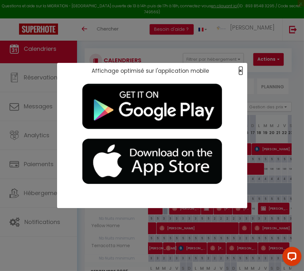
click at [242, 71] on span "×" at bounding box center [240, 71] width 3 height 8
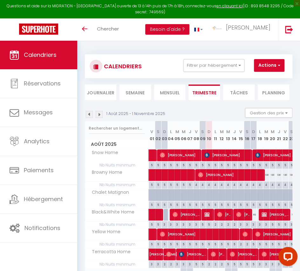
click at [89, 112] on img at bounding box center [89, 114] width 7 height 7
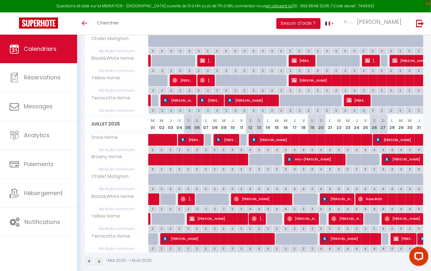
scroll to position [294, 0]
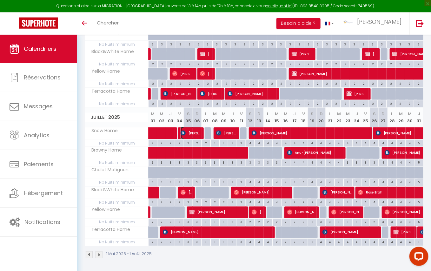
click at [188, 132] on span "[PERSON_NAME]" at bounding box center [191, 133] width 21 height 12
select select "OK"
select select "0"
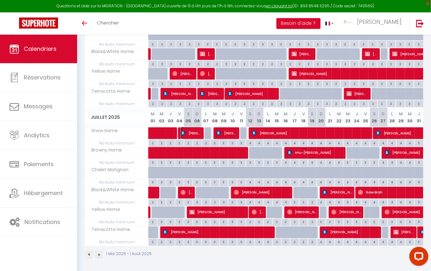
select select "1"
select select
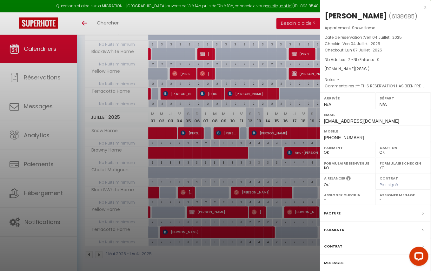
click at [304, 211] on label "Facture" at bounding box center [332, 213] width 17 height 7
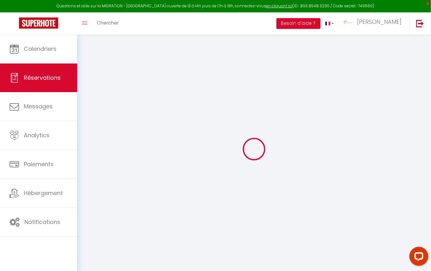
select select "other"
select select
checkbox input "false"
type textarea "** THIS RESERVATION HAS BEEN PRE-PAID ** BOOKING NOTE : Payment charge is EUR 3…"
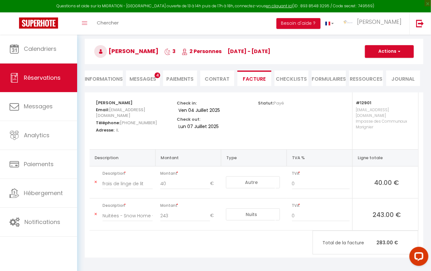
scroll to position [34, 0]
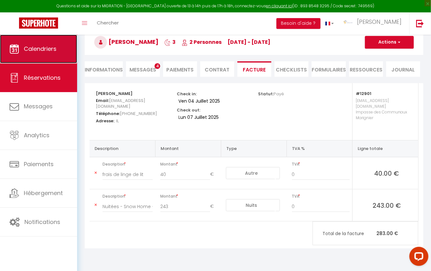
click at [43, 46] on span "Calendriers" at bounding box center [40, 49] width 33 height 8
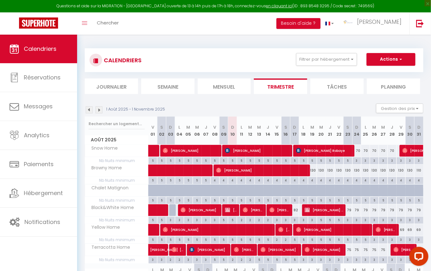
click at [88, 109] on img at bounding box center [89, 109] width 7 height 7
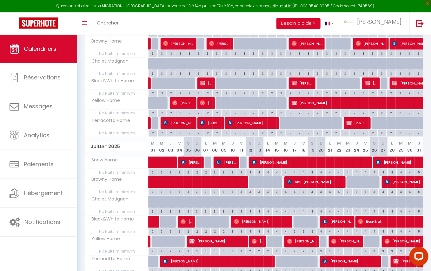
scroll to position [294, 0]
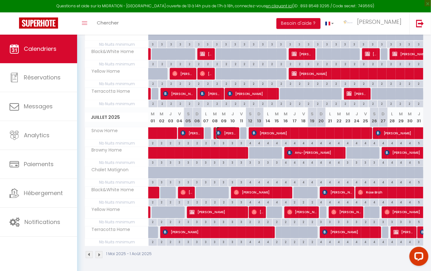
click at [225, 131] on span "[PERSON_NAME] Sáez-[GEOGRAPHIC_DATA]" at bounding box center [226, 133] width 21 height 12
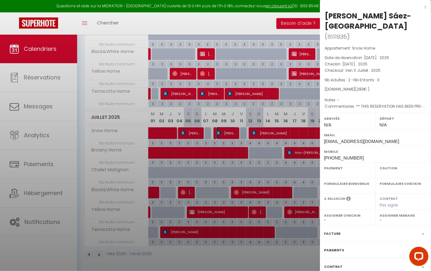
select select "OK"
select select "0"
select select "1"
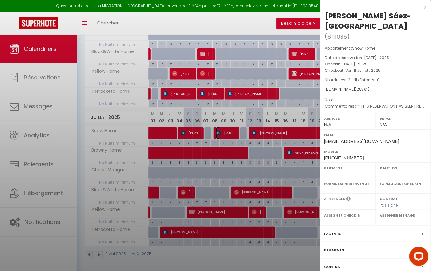
select select
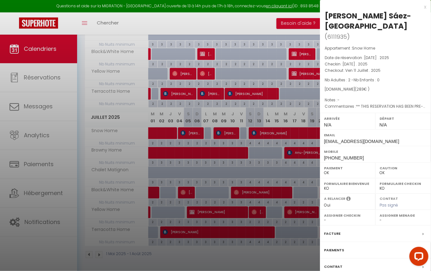
click at [304, 230] on label "Facture" at bounding box center [332, 233] width 17 height 7
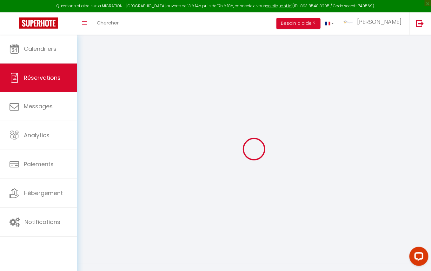
select select "other"
select select
checkbox input "false"
type textarea "** THIS RESERVATION HAS BEEN PRE-PAID ** BOOKING NOTE : Payment charge is EUR 3…"
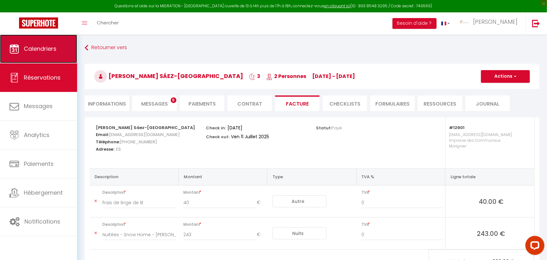
click at [33, 45] on span "Calendriers" at bounding box center [40, 49] width 33 height 8
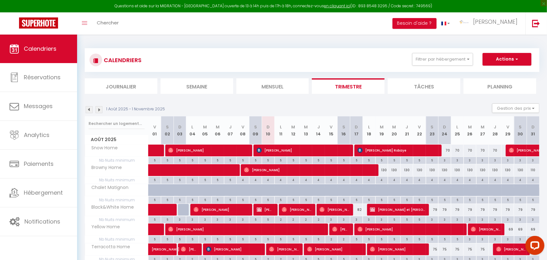
click at [89, 108] on img at bounding box center [89, 109] width 7 height 7
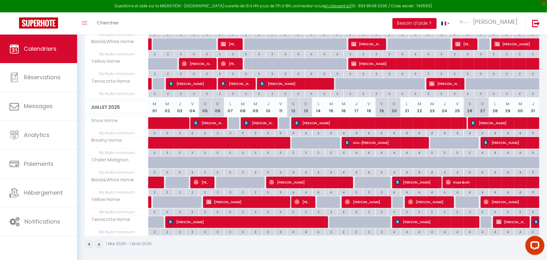
scroll to position [305, 0]
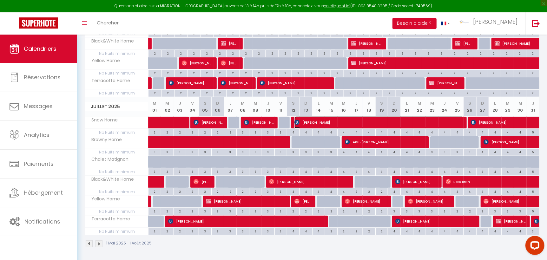
click at [304, 120] on span "[PERSON_NAME]" at bounding box center [379, 122] width 169 height 12
select select "OK"
select select "0"
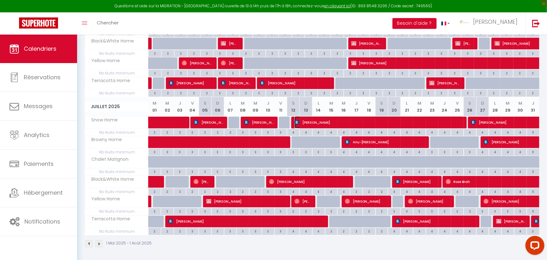
select select "1"
select select
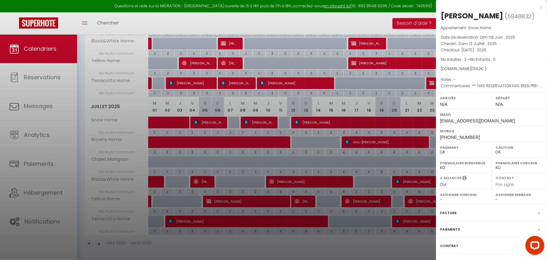
click at [304, 212] on label "Facture" at bounding box center [448, 213] width 17 height 7
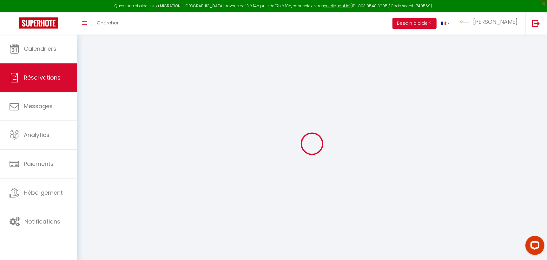
select select
checkbox input "false"
select select
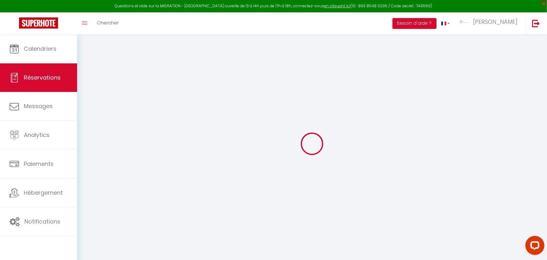
checkbox input "false"
type textarea "** THIS RESERVATION HAS BEEN PRE-PAID ** Approximate time of arrival: between 1…"
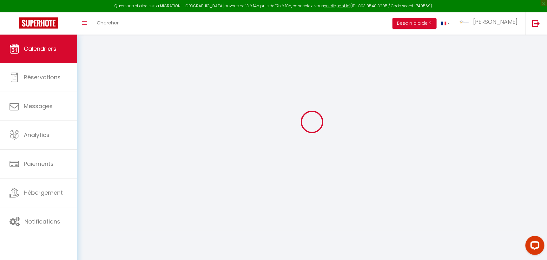
scroll to position [34, 0]
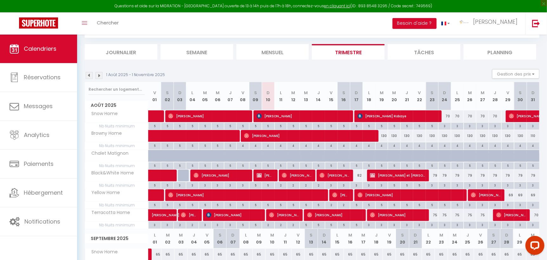
click at [89, 72] on img at bounding box center [89, 75] width 7 height 7
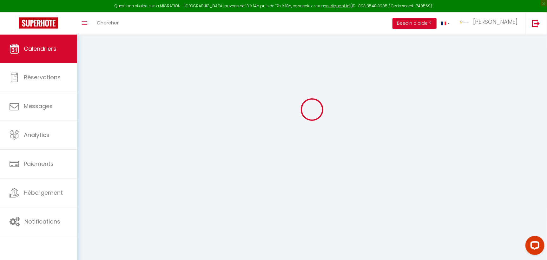
select select
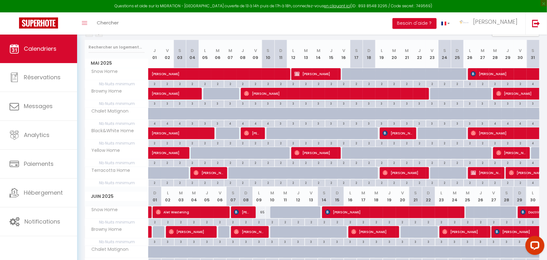
scroll to position [305, 0]
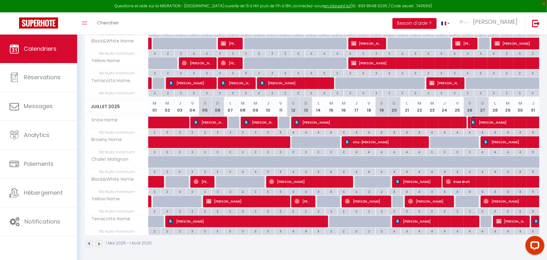
click at [304, 120] on span "[PERSON_NAME]" at bounding box center [522, 122] width 102 height 12
select select "OK"
select select "0"
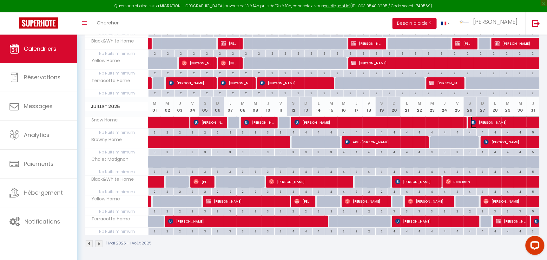
select select "1"
select select
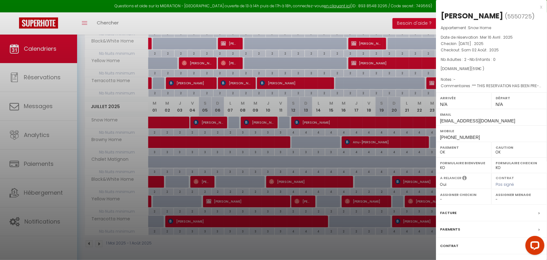
click at [304, 212] on label "Facture" at bounding box center [448, 213] width 17 height 7
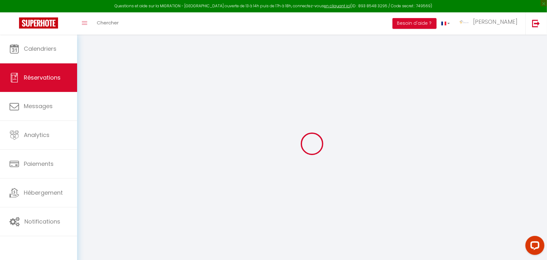
select select "other"
select select
checkbox input "false"
type textarea "** THIS RESERVATION HAS BEEN PRE-PAID ** BOOKING NOTE : Payment charge is EUR 9…"
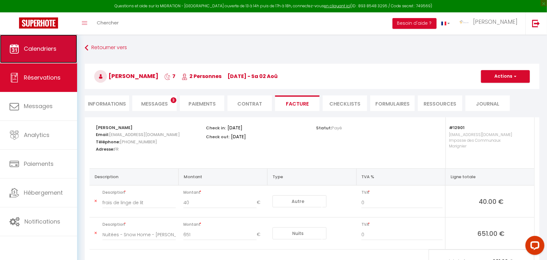
click at [38, 48] on span "Calendriers" at bounding box center [40, 49] width 33 height 8
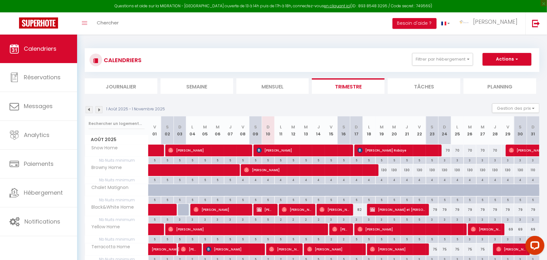
click at [90, 109] on img at bounding box center [89, 109] width 7 height 7
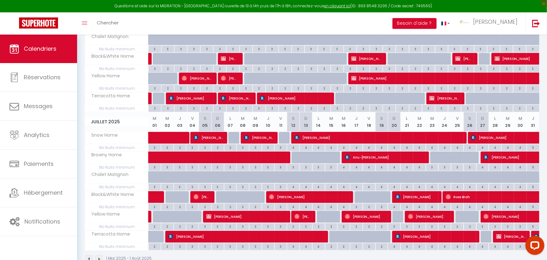
scroll to position [305, 0]
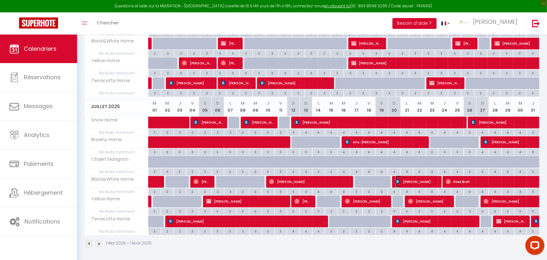
click at [304, 181] on span "[PERSON_NAME]" at bounding box center [416, 182] width 42 height 12
select select "OK"
select select "KO"
select select "0"
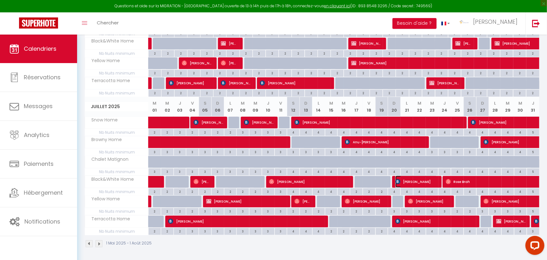
select select "1"
select select
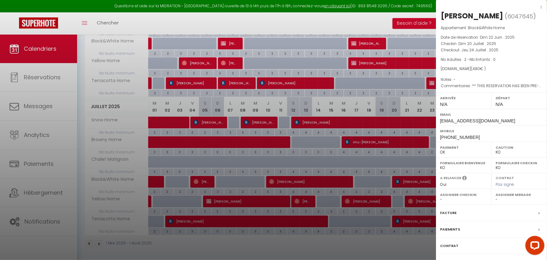
click at [304, 179] on div at bounding box center [273, 130] width 547 height 260
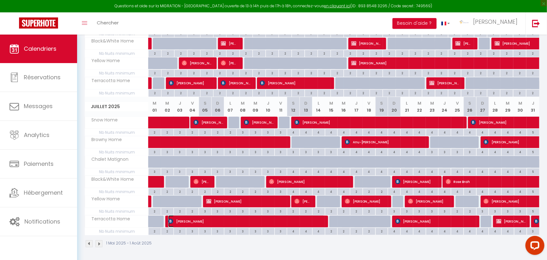
click at [266, 220] on span "[PERSON_NAME]" at bounding box center [246, 222] width 156 height 12
select select "OK"
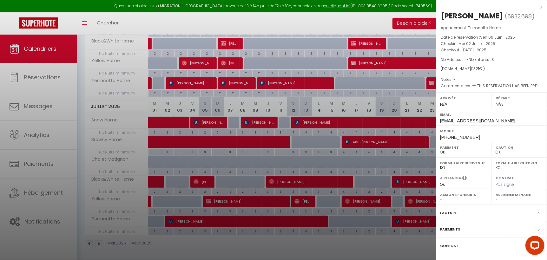
click at [304, 217] on div at bounding box center [273, 130] width 547 height 260
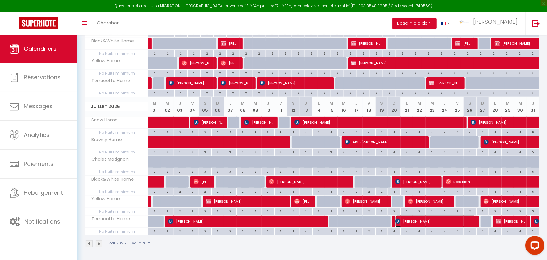
click at [304, 218] on span "[PERSON_NAME]" at bounding box center [435, 222] width 80 height 12
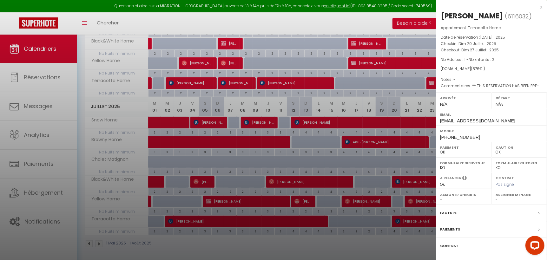
click at [304, 211] on div "Facture" at bounding box center [491, 213] width 111 height 17
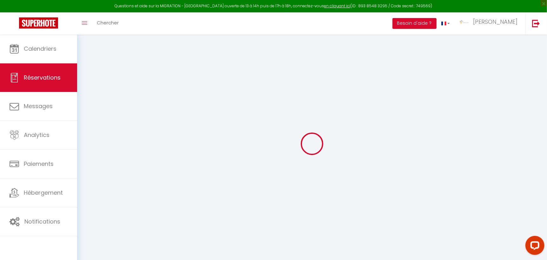
select select
checkbox input "false"
select index
select select
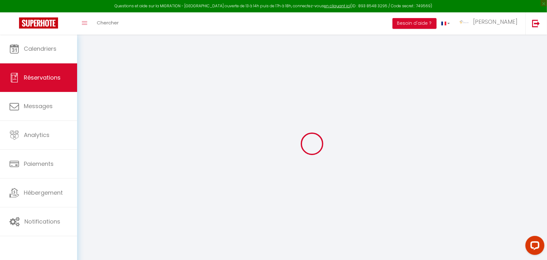
select select
checkbox input "false"
select index
type textarea "** THIS RESERVATION HAS BEEN PRE-PAID ** BOOKING NOTE : Payment charge is EUR 1…"
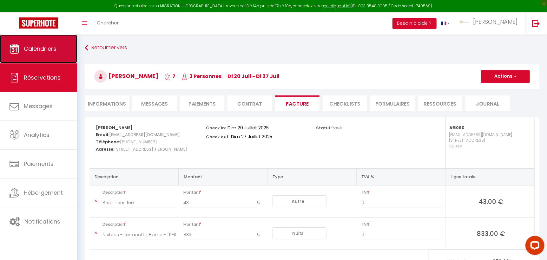
click at [49, 45] on span "Calendriers" at bounding box center [40, 49] width 33 height 8
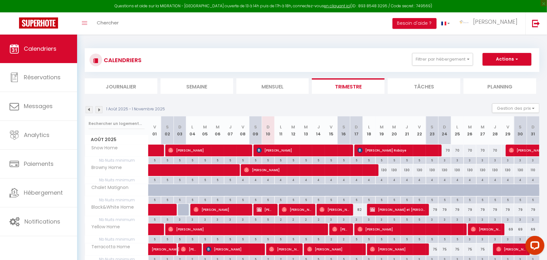
click at [90, 108] on img at bounding box center [89, 109] width 7 height 7
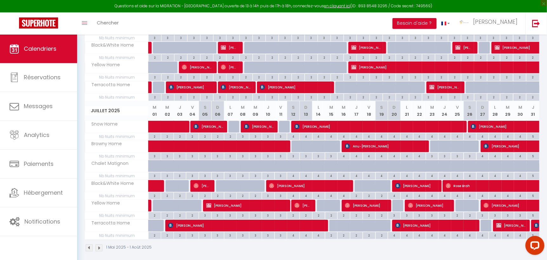
scroll to position [305, 0]
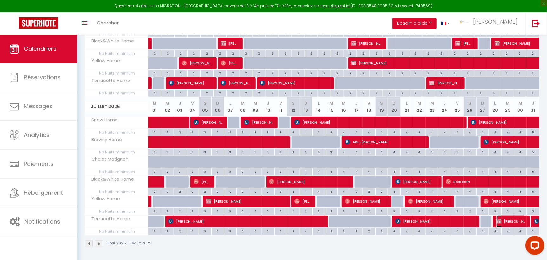
click at [304, 218] on span "[PERSON_NAME]" at bounding box center [511, 222] width 30 height 12
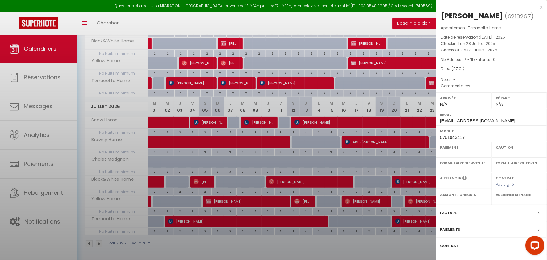
select select "OK"
select select "KO"
select select "0"
select select "1"
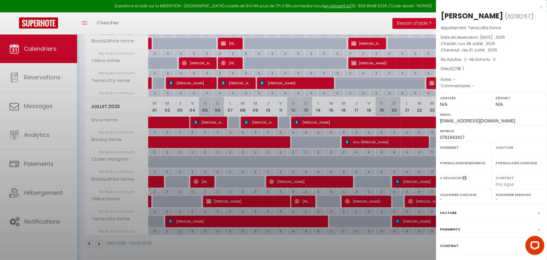
select select
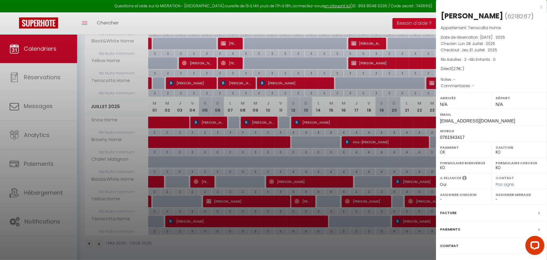
click at [304, 212] on div "Facture" at bounding box center [491, 213] width 111 height 17
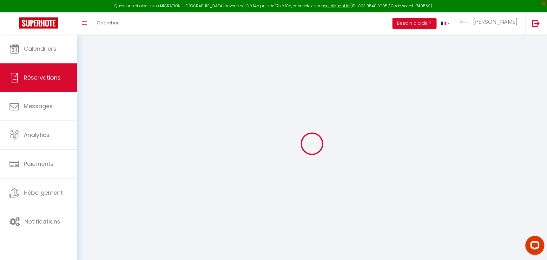
select select
checkbox input "false"
select index
select select
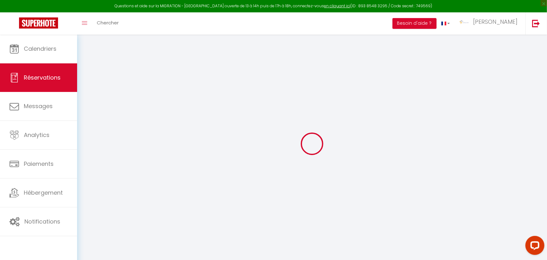
select select
checkbox input "false"
select index
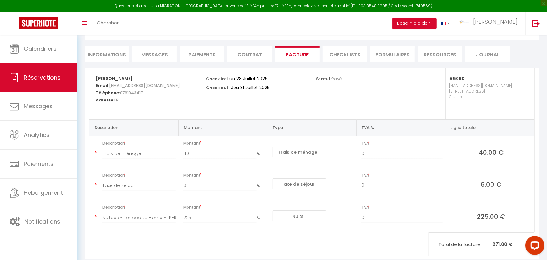
scroll to position [51, 0]
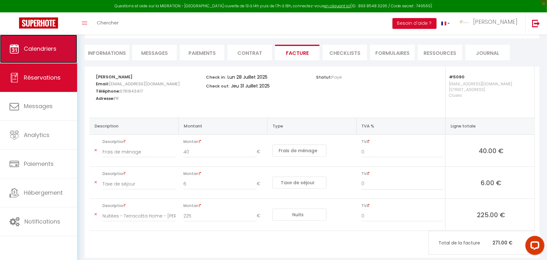
click at [30, 48] on span "Calendriers" at bounding box center [40, 49] width 33 height 8
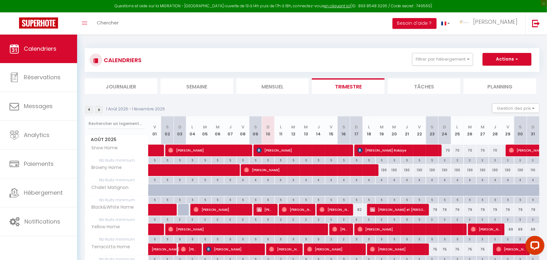
click at [89, 108] on img at bounding box center [89, 109] width 7 height 7
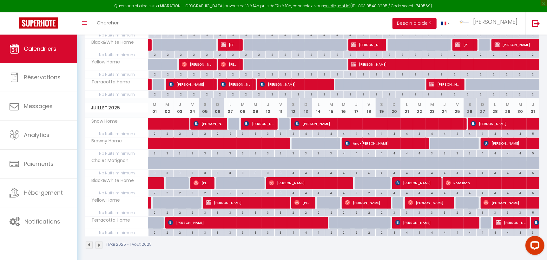
scroll to position [305, 0]
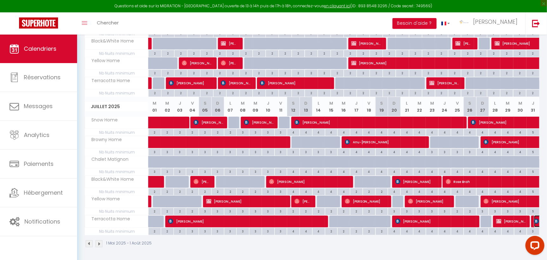
click at [304, 219] on img at bounding box center [536, 221] width 5 height 5
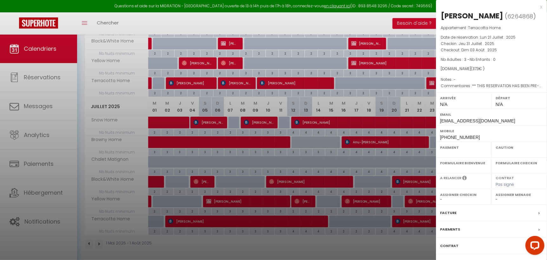
select select "OK"
select select "0"
select select "1"
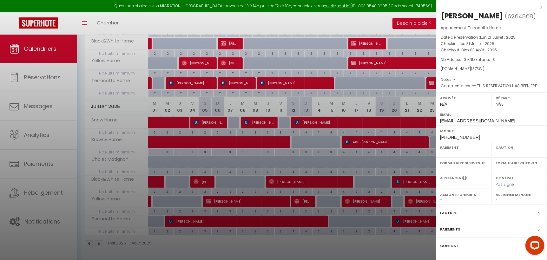
select select
click at [304, 7] on div "x" at bounding box center [489, 7] width 106 height 8
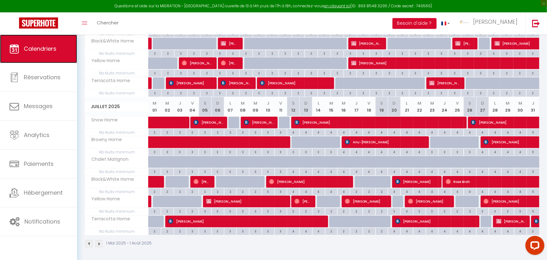
click at [51, 45] on span "Calendriers" at bounding box center [40, 49] width 33 height 8
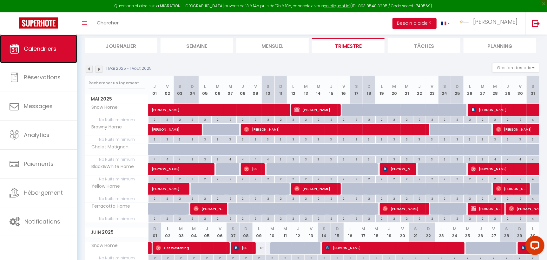
scroll to position [0, 0]
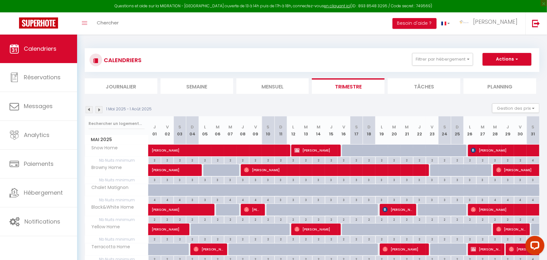
click at [88, 109] on img at bounding box center [89, 109] width 7 height 7
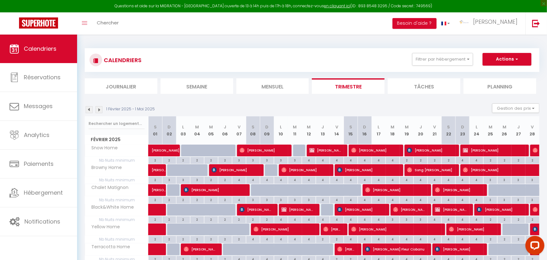
click at [100, 109] on img at bounding box center [99, 109] width 7 height 7
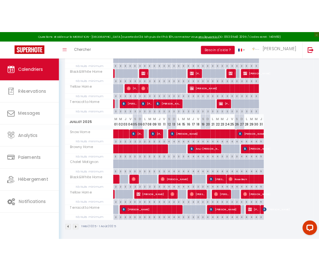
scroll to position [293, 0]
